Goal: Transaction & Acquisition: Book appointment/travel/reservation

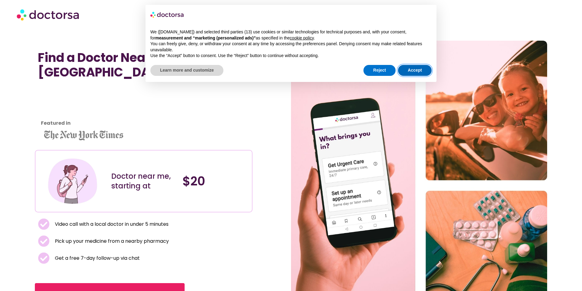
click at [416, 69] on button "Accept" at bounding box center [415, 70] width 34 height 11
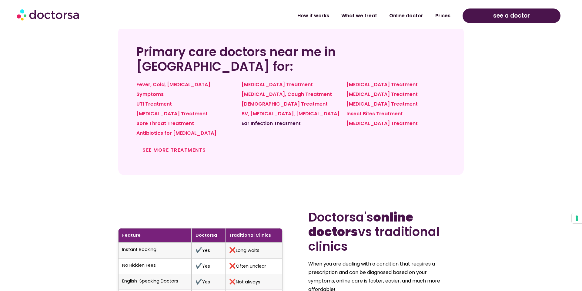
scroll to position [524, 0]
click at [257, 120] on link "Ear Infection Treatment" at bounding box center [271, 123] width 59 height 7
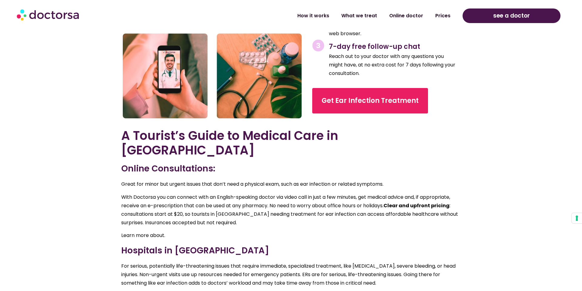
scroll to position [997, 0]
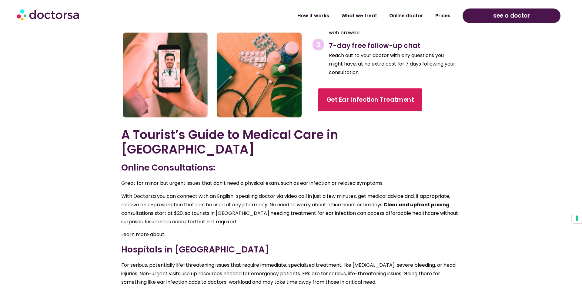
click at [347, 104] on span "Get Ear Infection Treatment" at bounding box center [370, 100] width 87 height 9
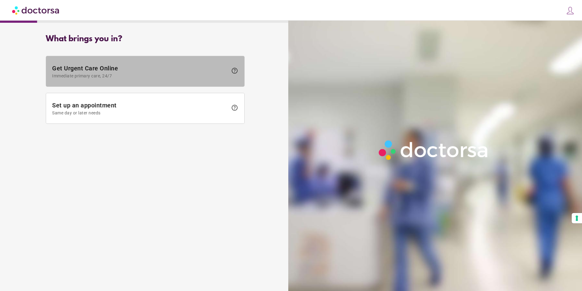
click at [86, 67] on span "Get Urgent Care Online Immediate primary care, 24/7" at bounding box center [140, 72] width 176 height 14
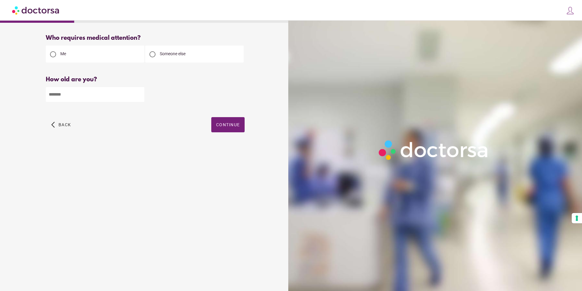
scroll to position [0, 0]
type input "*"
click at [139, 94] on input "*" at bounding box center [95, 94] width 99 height 15
type input "**"
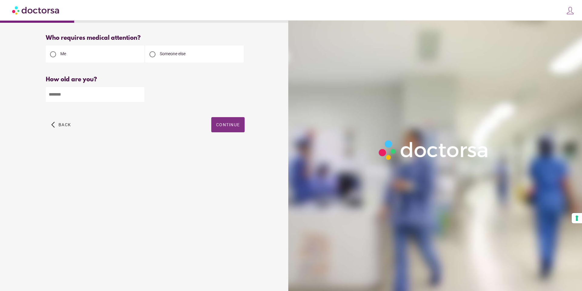
scroll to position [0, 0]
click at [227, 125] on span "Continue" at bounding box center [228, 124] width 24 height 5
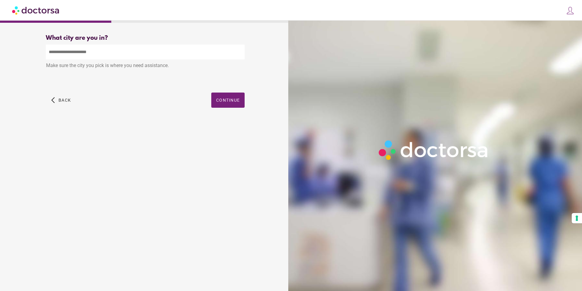
click at [74, 50] on input "text" at bounding box center [145, 52] width 199 height 15
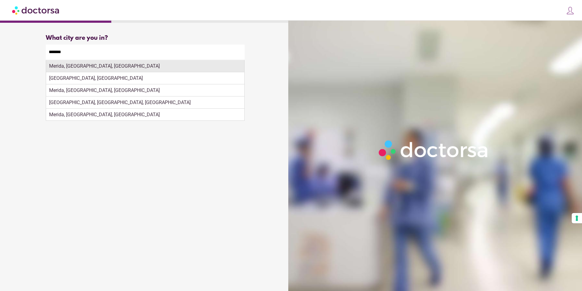
scroll to position [0, 1]
click at [74, 69] on div "Merida, Yucatan, Mexico" at bounding box center [145, 66] width 198 height 12
type input "**********"
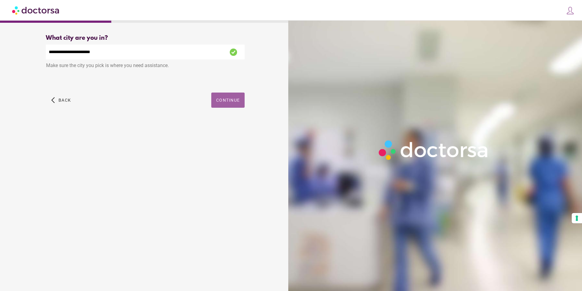
click at [220, 99] on span "Continue" at bounding box center [228, 100] width 24 height 5
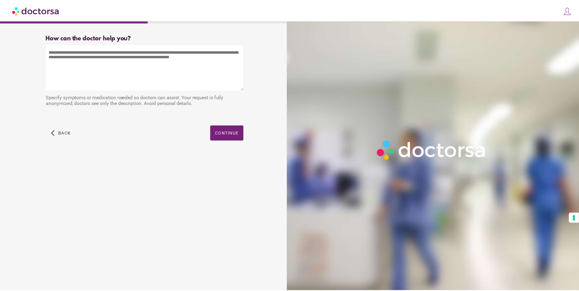
scroll to position [0, 0]
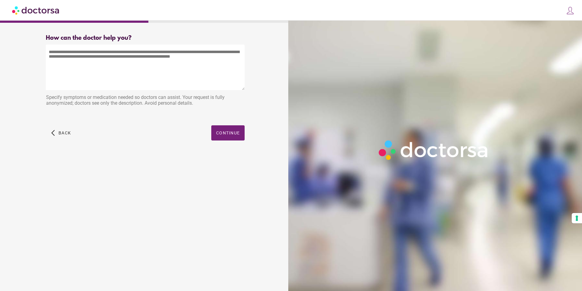
click at [56, 53] on textarea at bounding box center [145, 67] width 199 height 45
drag, startPoint x: 79, startPoint y: 52, endPoint x: 80, endPoint y: 57, distance: 5.2
click at [79, 52] on textarea "**********" at bounding box center [145, 67] width 199 height 45
type textarea "**********"
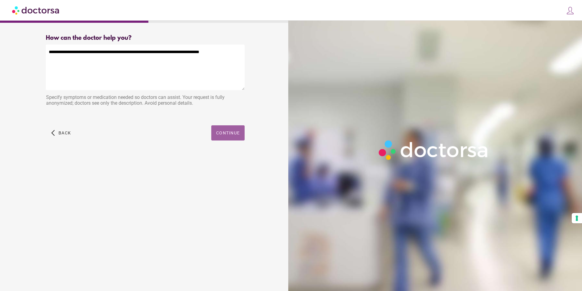
click at [237, 132] on span "Continue" at bounding box center [228, 132] width 24 height 5
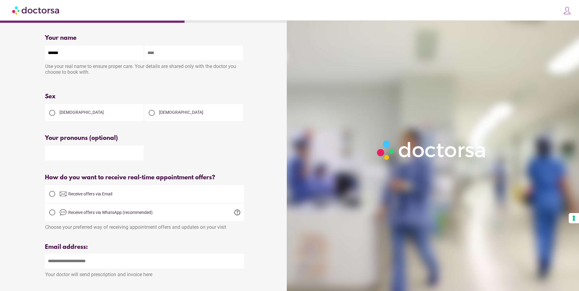
type input "*****"
type input "********"
click at [177, 154] on div at bounding box center [144, 153] width 199 height 16
click at [150, 113] on div at bounding box center [152, 113] width 6 height 6
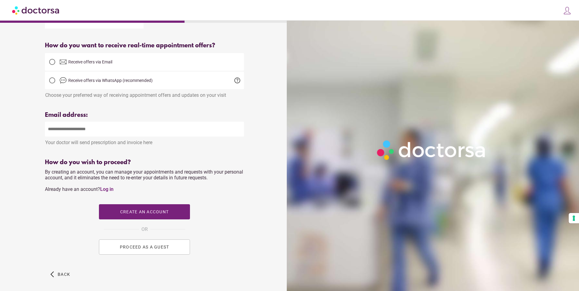
scroll to position [133, 0]
type input "**********"
click at [143, 161] on div "How do you wish to proceed?" at bounding box center [144, 161] width 199 height 7
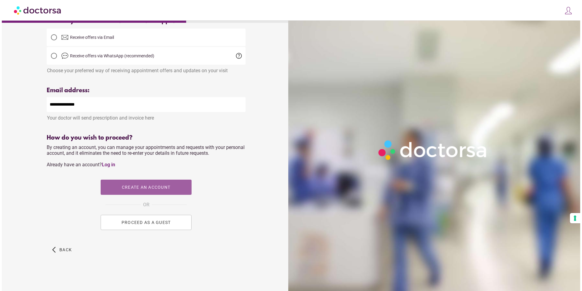
scroll to position [0, 0]
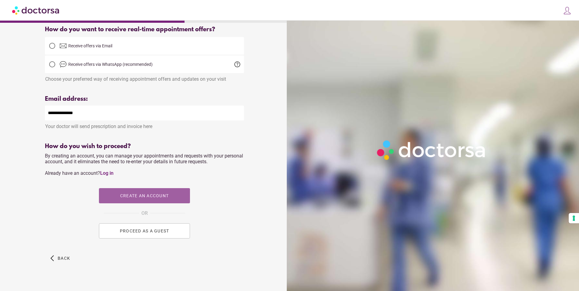
click at [140, 188] on span "button" at bounding box center [144, 195] width 91 height 15
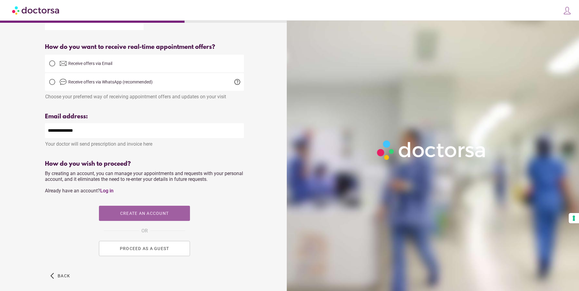
type input "**********"
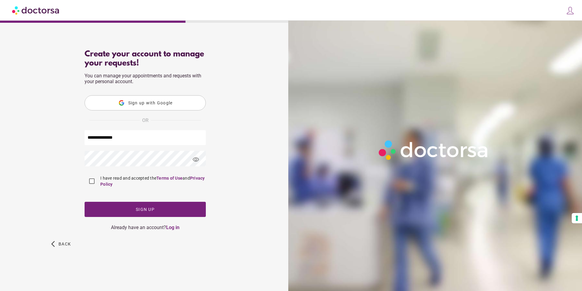
click at [198, 159] on span "visibility" at bounding box center [196, 159] width 16 height 16
click at [139, 205] on span "button" at bounding box center [145, 209] width 121 height 15
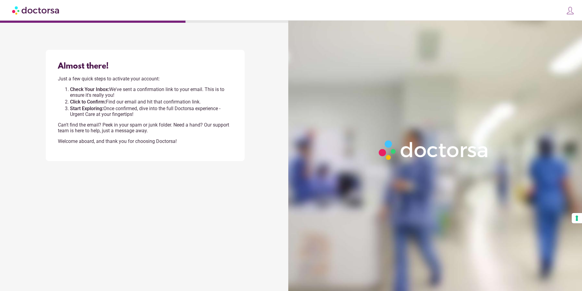
scroll to position [0, 0]
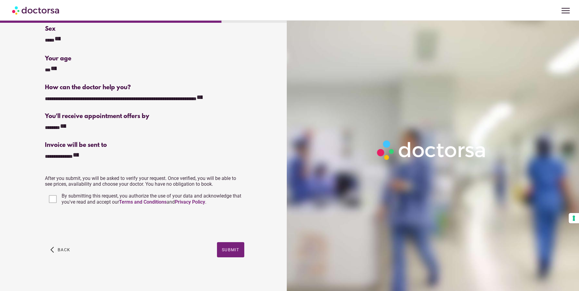
scroll to position [56, 0]
click at [237, 249] on span "Submit" at bounding box center [231, 249] width 18 height 5
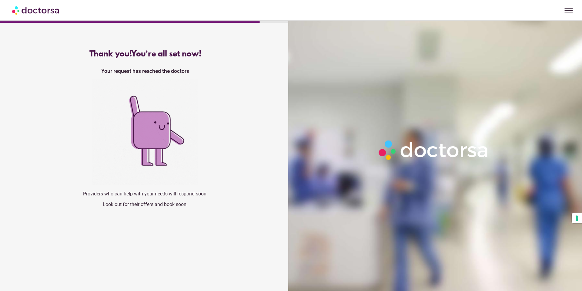
click at [486, 161] on img at bounding box center [434, 150] width 116 height 26
click at [577, 217] on button "Your consent preferences for tracking technologies" at bounding box center [577, 218] width 10 height 10
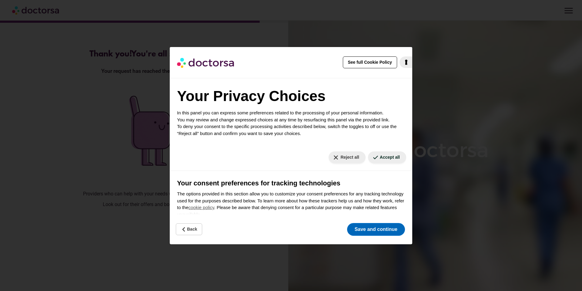
click at [375, 230] on button "Save and continue" at bounding box center [376, 229] width 58 height 13
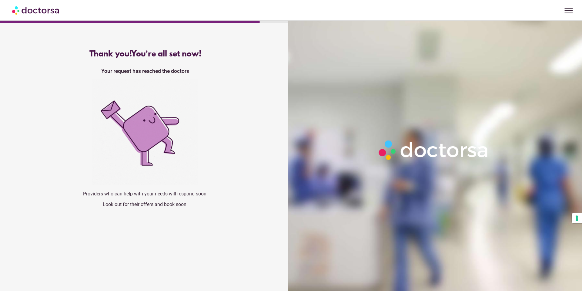
click at [448, 173] on div at bounding box center [436, 166] width 297 height 291
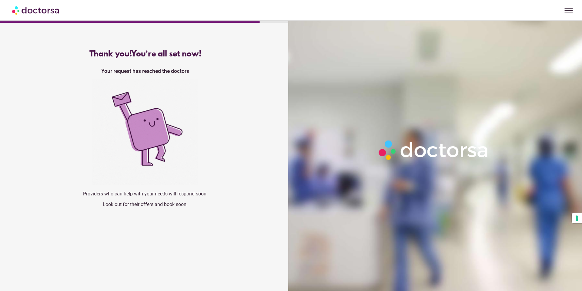
click at [576, 218] on button "Your consent preferences for tracking technologies" at bounding box center [577, 218] width 10 height 10
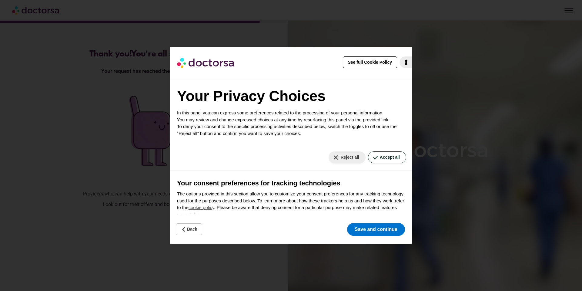
click at [386, 156] on button "Accept all" at bounding box center [387, 157] width 38 height 12
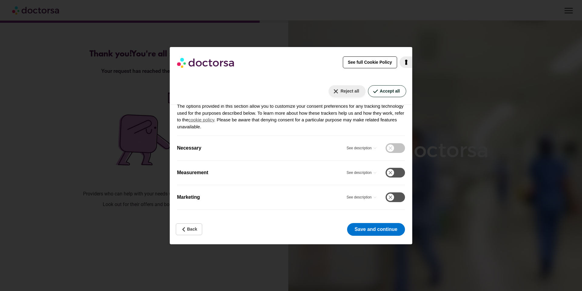
scroll to position [87, 0]
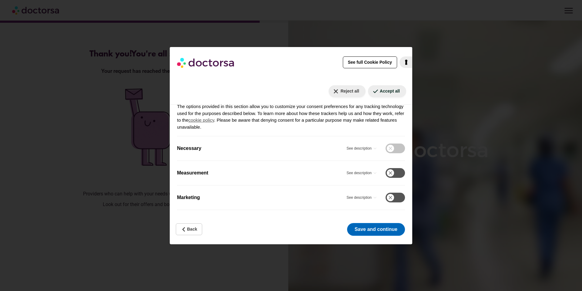
click at [384, 227] on button "Save and continue" at bounding box center [376, 229] width 58 height 13
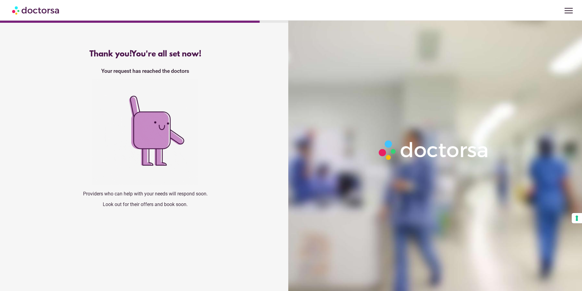
click at [566, 12] on span "menu" at bounding box center [569, 11] width 12 height 12
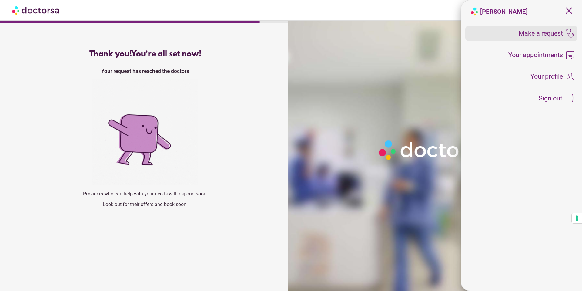
click at [545, 35] on span "Make a request" at bounding box center [541, 33] width 44 height 7
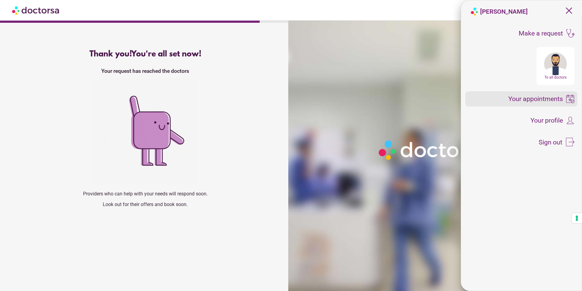
click at [535, 98] on span "Your appointments" at bounding box center [536, 99] width 55 height 7
